Goal: Information Seeking & Learning: Learn about a topic

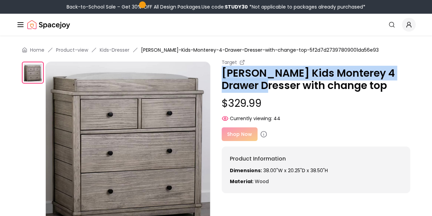
drag, startPoint x: 224, startPoint y: 72, endPoint x: 260, endPoint y: 86, distance: 38.4
click at [260, 86] on p "[PERSON_NAME] Kids Monterey 4 Drawer Dresser with change top" at bounding box center [316, 79] width 189 height 25
copy p "[PERSON_NAME] Kids Monterey 4 Drawer Dresser"
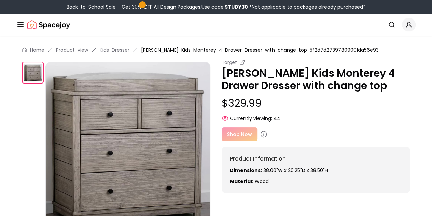
click at [285, 80] on p "[PERSON_NAME] Kids Monterey 4 Drawer Dresser with change top" at bounding box center [316, 79] width 189 height 25
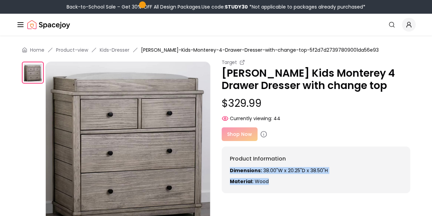
drag, startPoint x: 279, startPoint y: 179, endPoint x: 228, endPoint y: 170, distance: 51.5
click at [228, 170] on div "Product Information Dimensions: 38.00"W x 20.25"D x 38.50"H Material: Wood" at bounding box center [316, 169] width 189 height 46
copy div "Dimensions: 38.00"W x 20.25"D x 38.50"H Material: Wood"
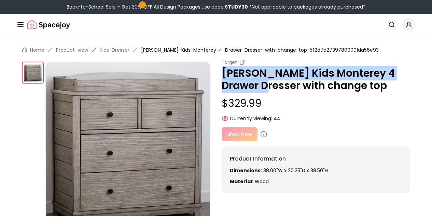
drag, startPoint x: 224, startPoint y: 71, endPoint x: 262, endPoint y: 81, distance: 39.5
click at [262, 81] on p "[PERSON_NAME] Kids Monterey 4 Drawer Dresser with change top" at bounding box center [316, 79] width 189 height 25
copy p "[PERSON_NAME] Kids Monterey 4 Drawer Dresser"
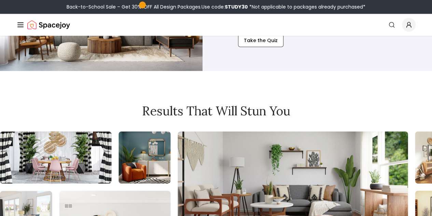
scroll to position [581, 0]
